Goal: Information Seeking & Learning: Learn about a topic

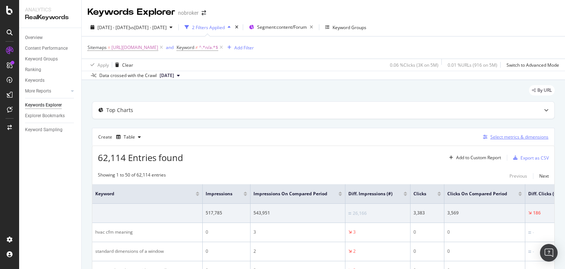
click at [499, 134] on div "Select metrics & dimensions" at bounding box center [519, 137] width 58 height 6
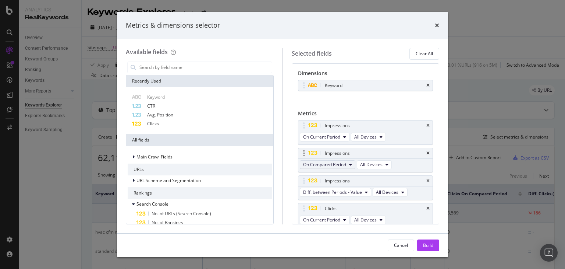
scroll to position [246, 0]
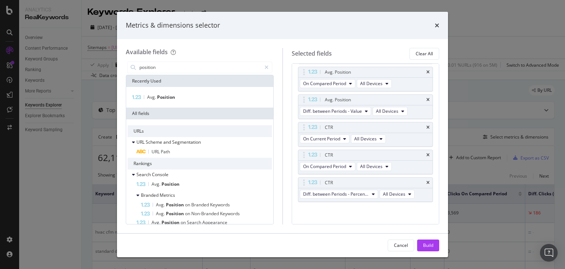
type input "position"
click at [438, 26] on icon "times" at bounding box center [437, 25] width 4 height 6
